Goal: Transaction & Acquisition: Download file/media

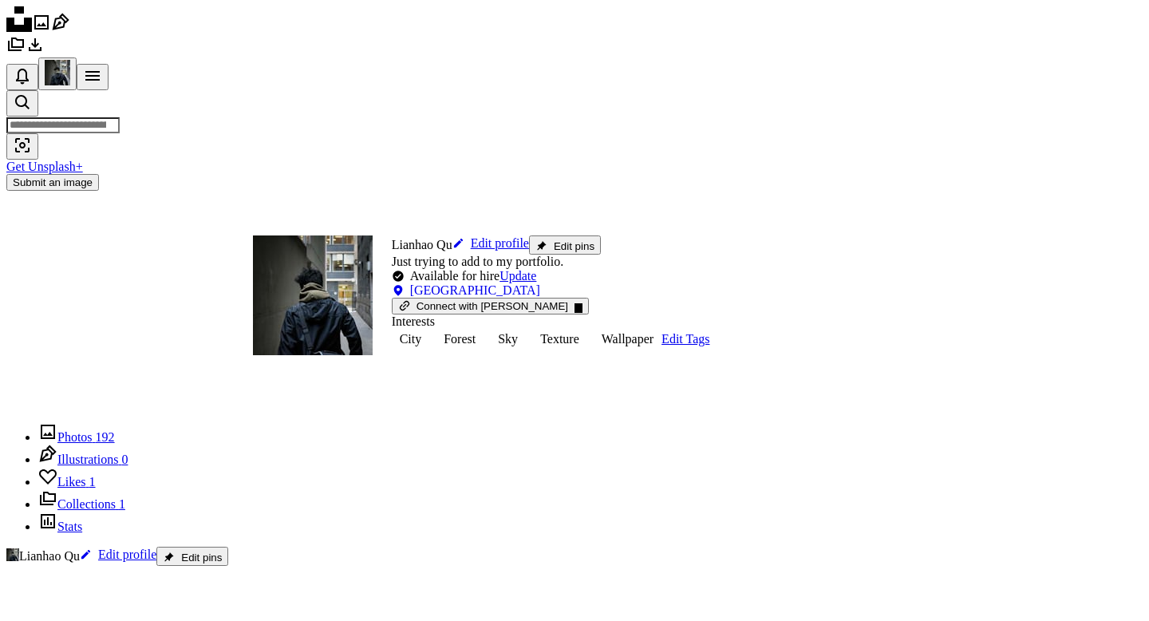
scroll to position [27190, 0]
